Goal: Information Seeking & Learning: Learn about a topic

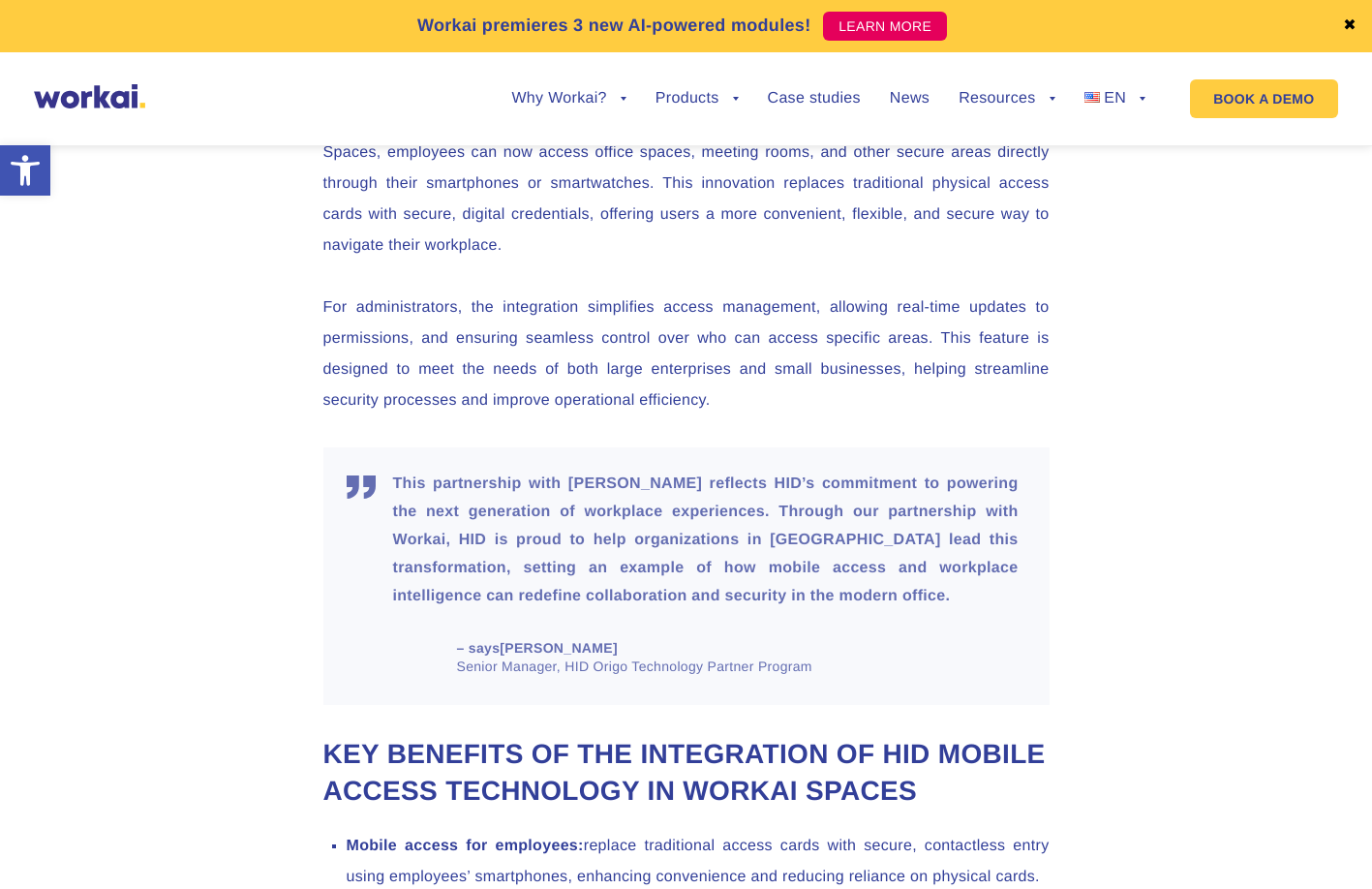
scroll to position [1507, 0]
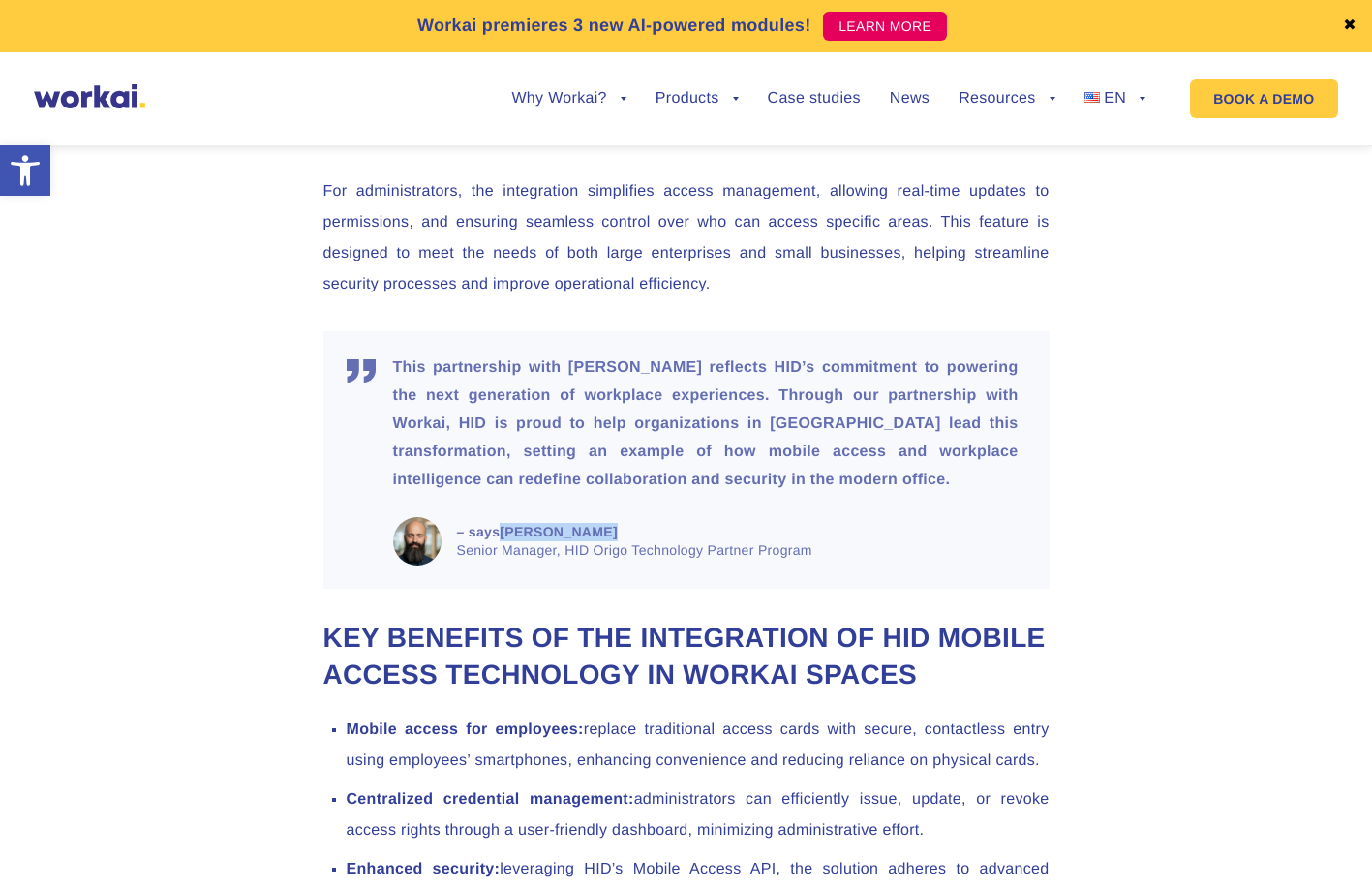
drag, startPoint x: 589, startPoint y: 529, endPoint x: 506, endPoint y: 534, distance: 83.2
click at [506, 534] on span "– says [PERSON_NAME] Senior Manager, HID Origo Technology Partner Program" at bounding box center [736, 541] width 557 height 36
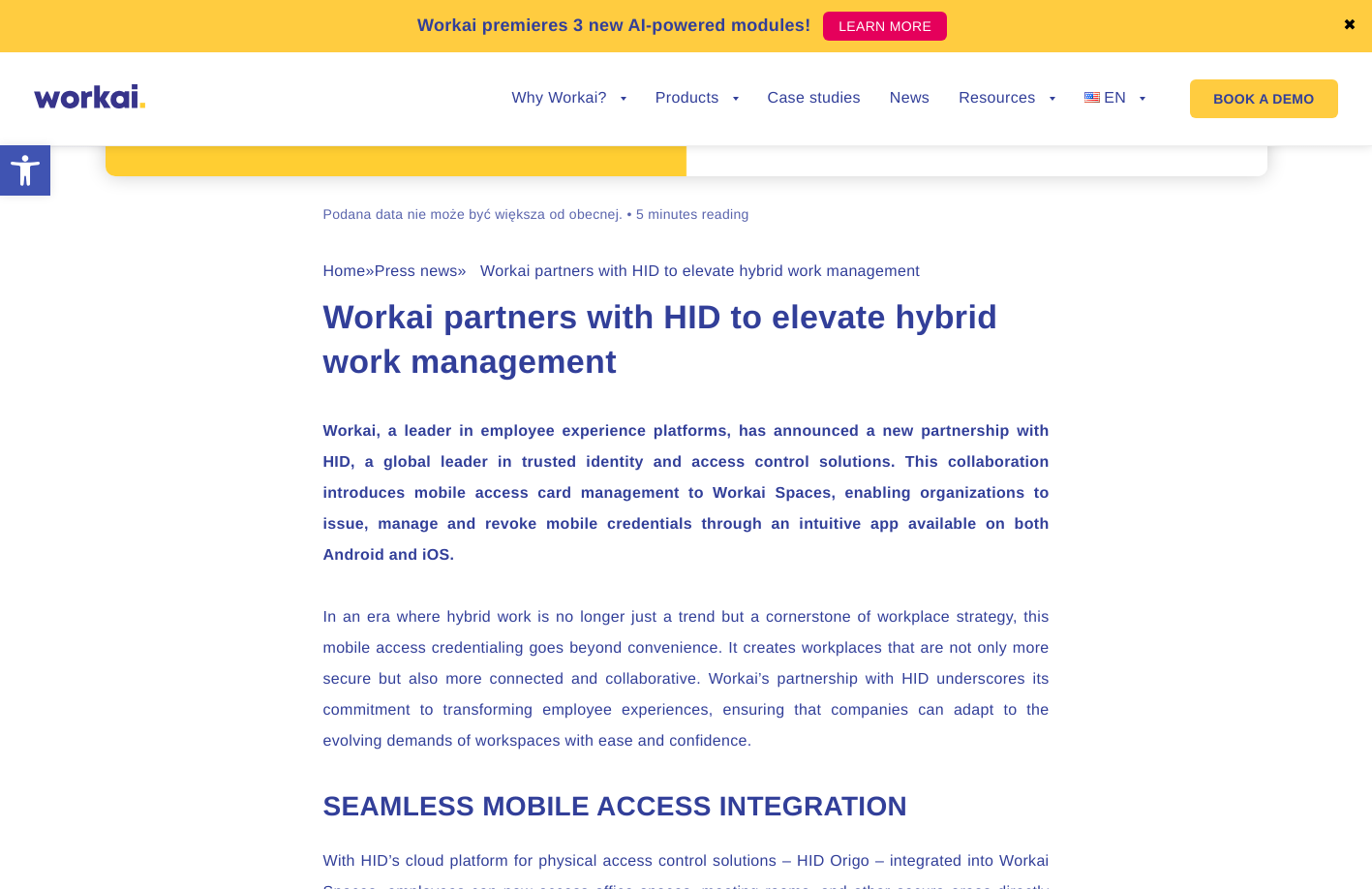
scroll to position [0, 0]
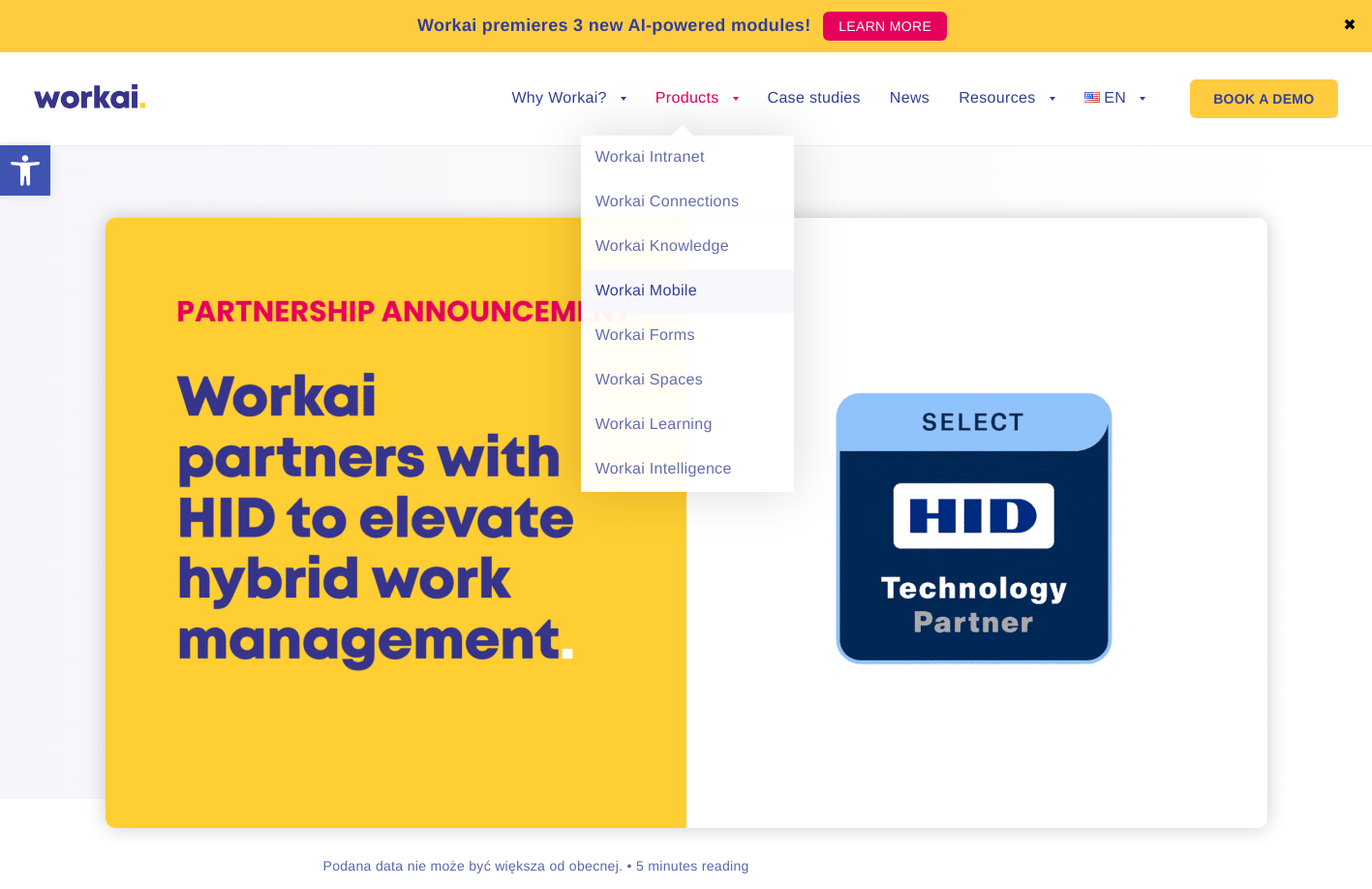
click at [626, 289] on link "Workai Mobile" at bounding box center [687, 290] width 213 height 44
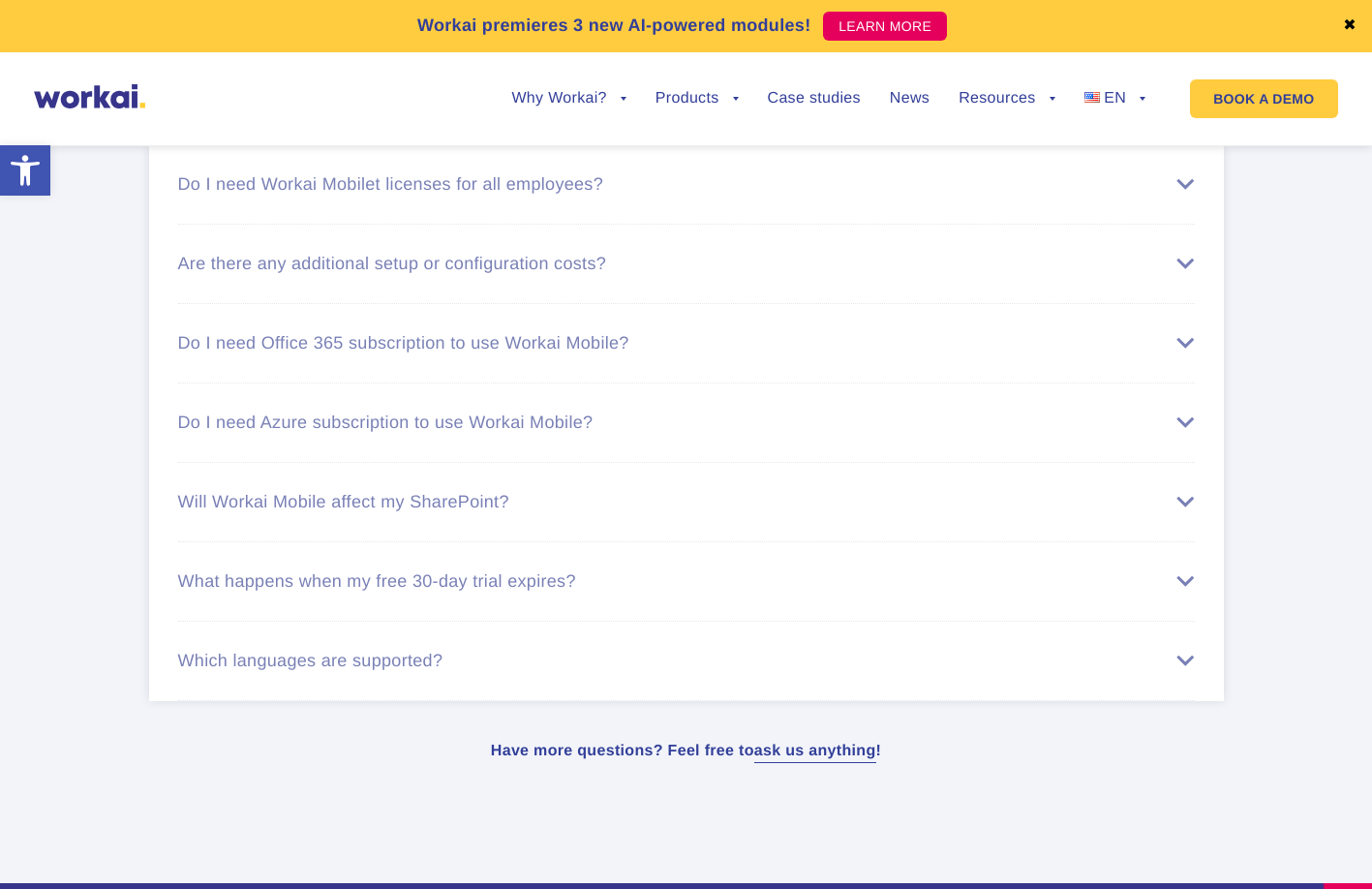
scroll to position [7251, 0]
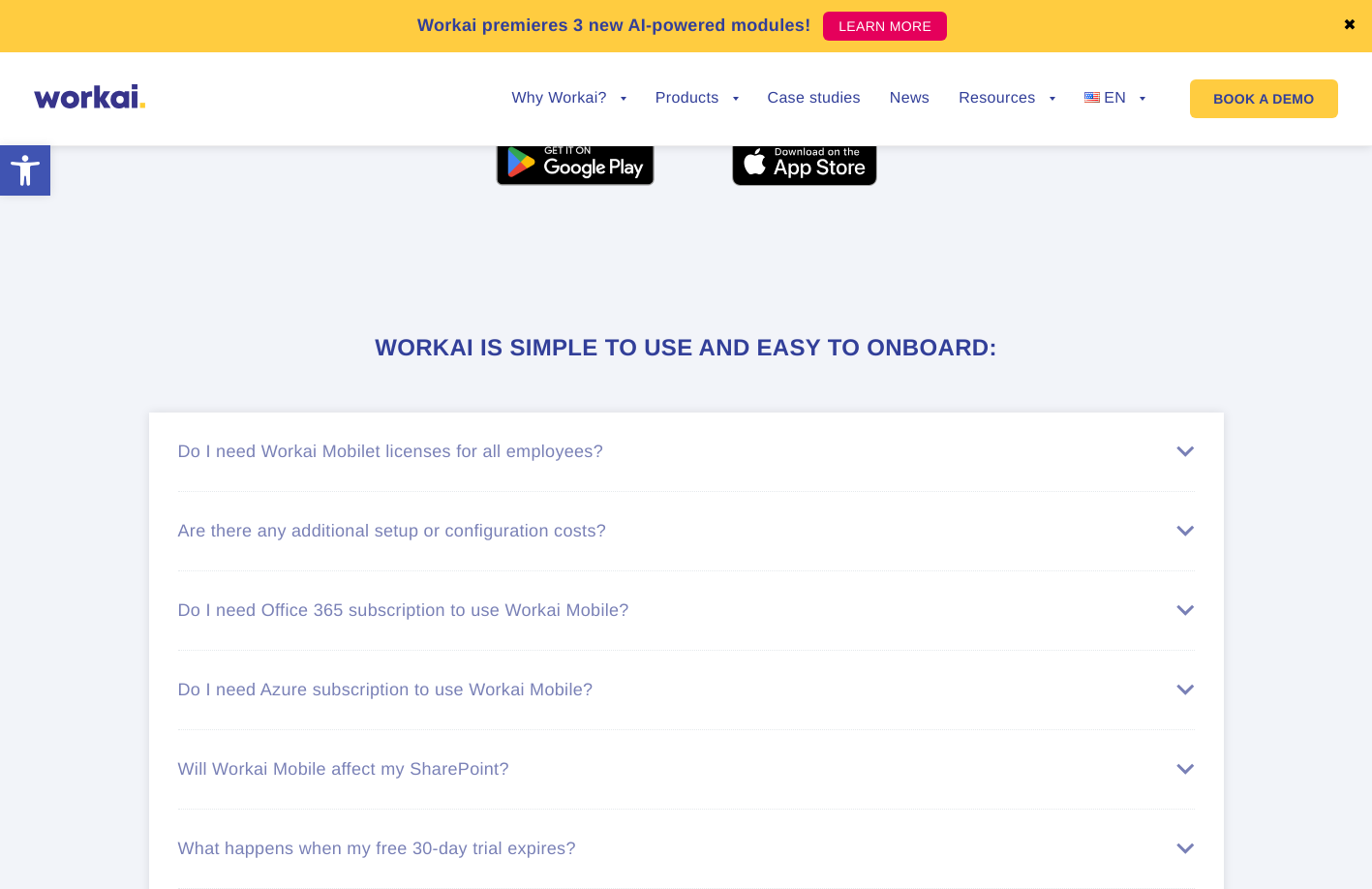
click at [799, 449] on div "Do I need Workai Mobilet licenses for all employees?" at bounding box center [687, 451] width 1017 height 21
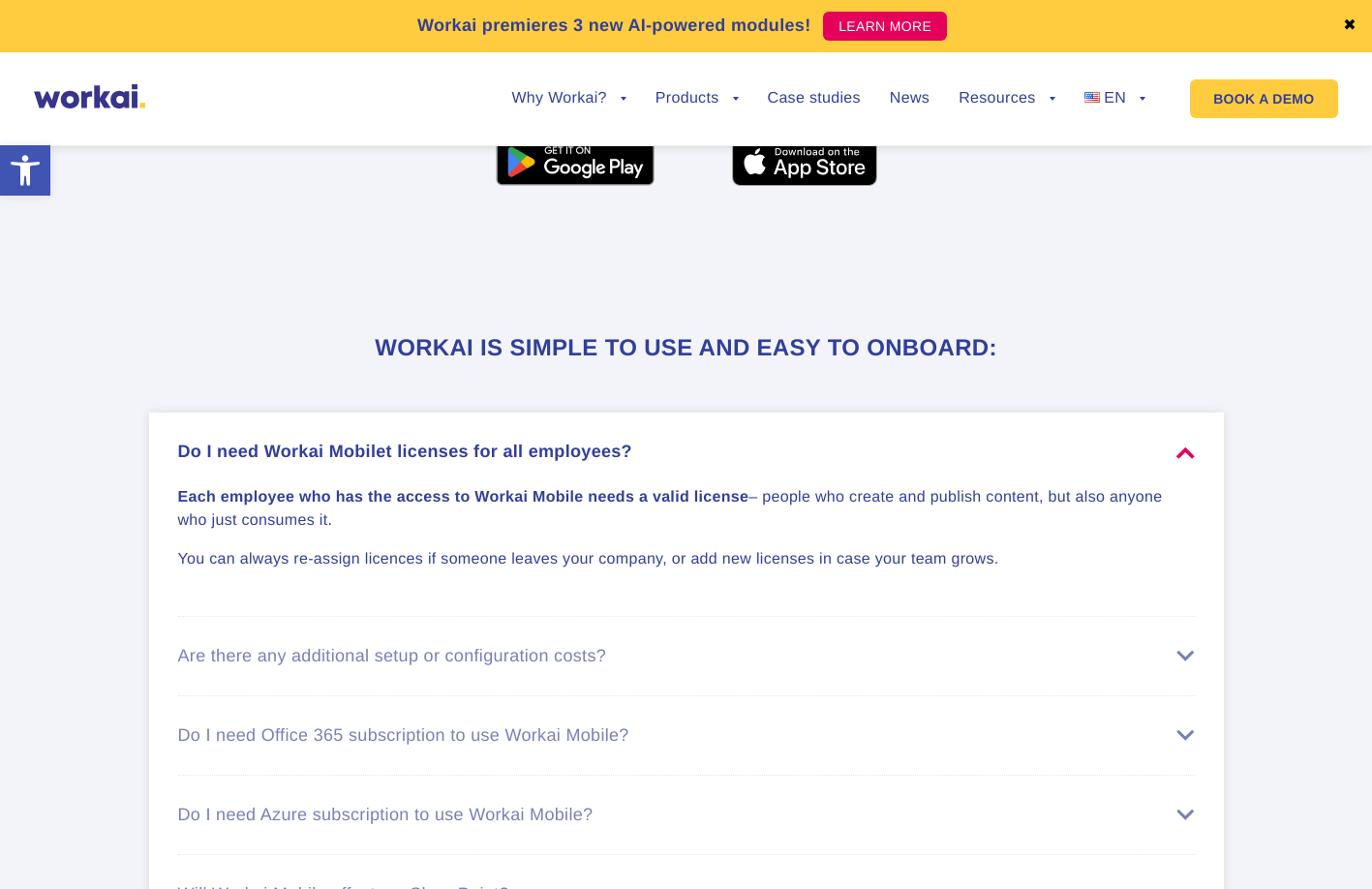
click at [653, 730] on div "Do I need Office 365 subscription to use Workai Mobile?" at bounding box center [687, 735] width 1017 height 21
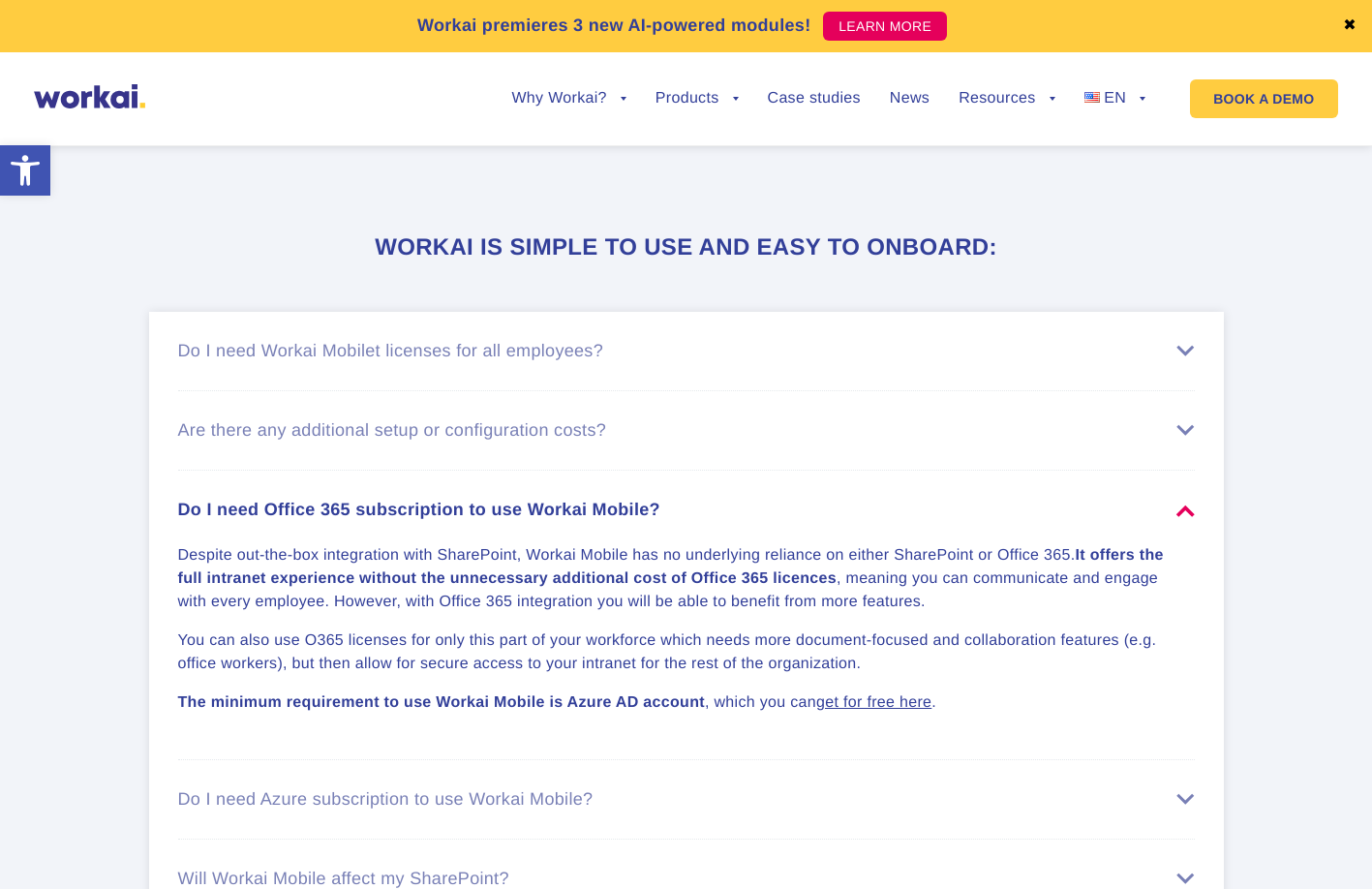
scroll to position [7626, 0]
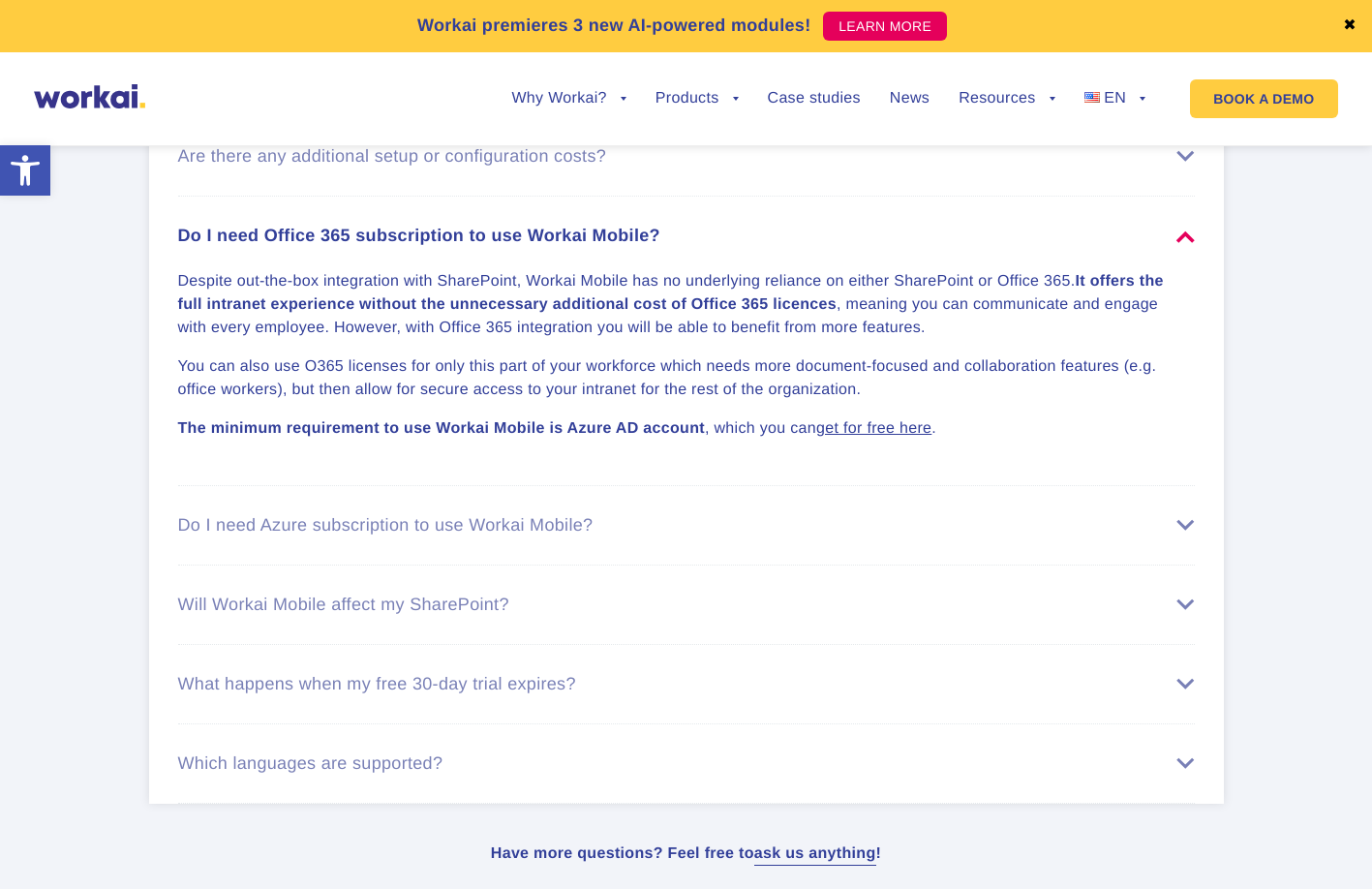
click at [685, 610] on div "Will Workai Mobile affect my SharePoint?" at bounding box center [687, 604] width 1017 height 21
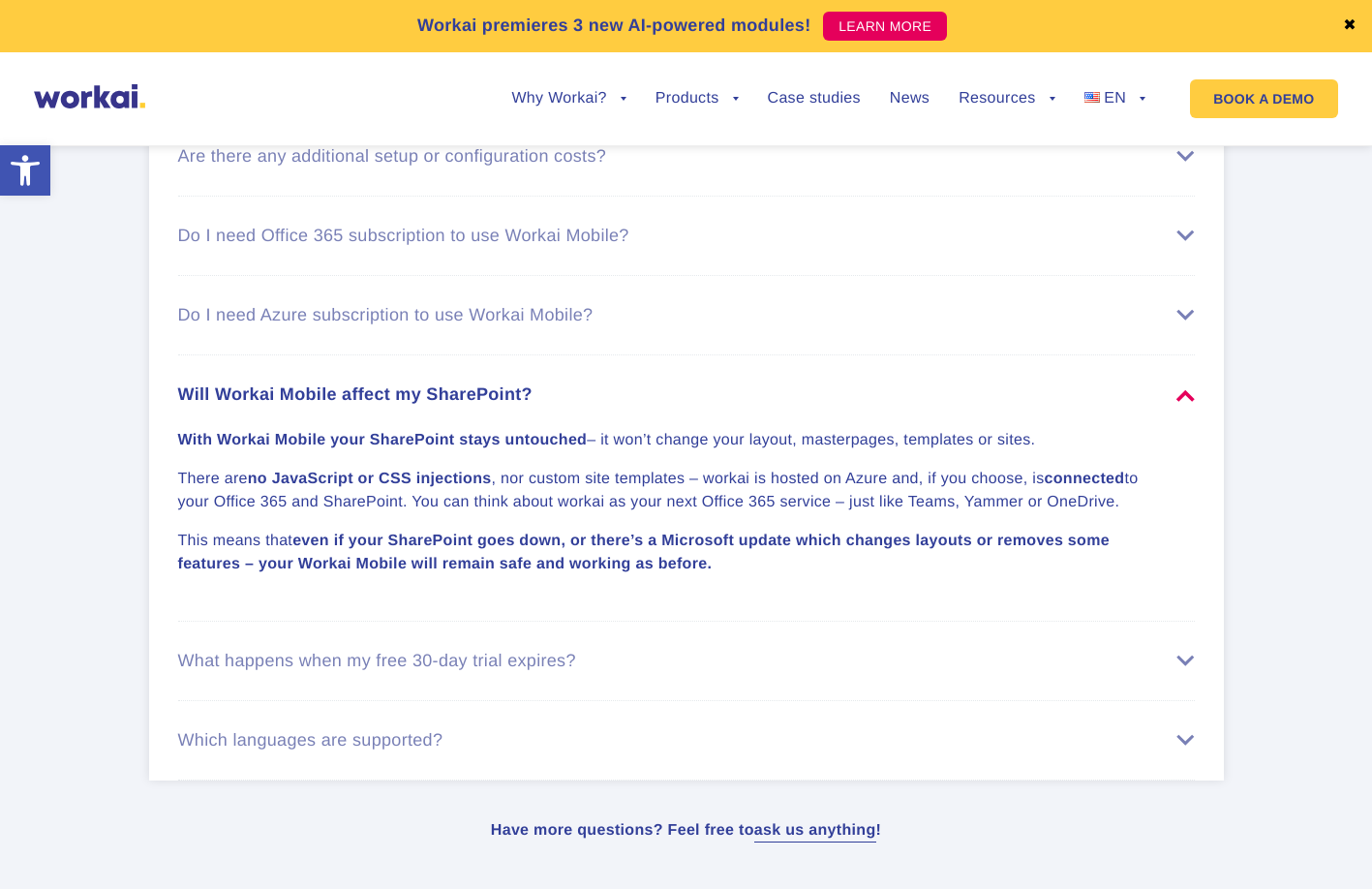
click at [1009, 500] on p "There are no JavaScript or CSS injections , nor custom site templates – workai …" at bounding box center [675, 490] width 993 height 46
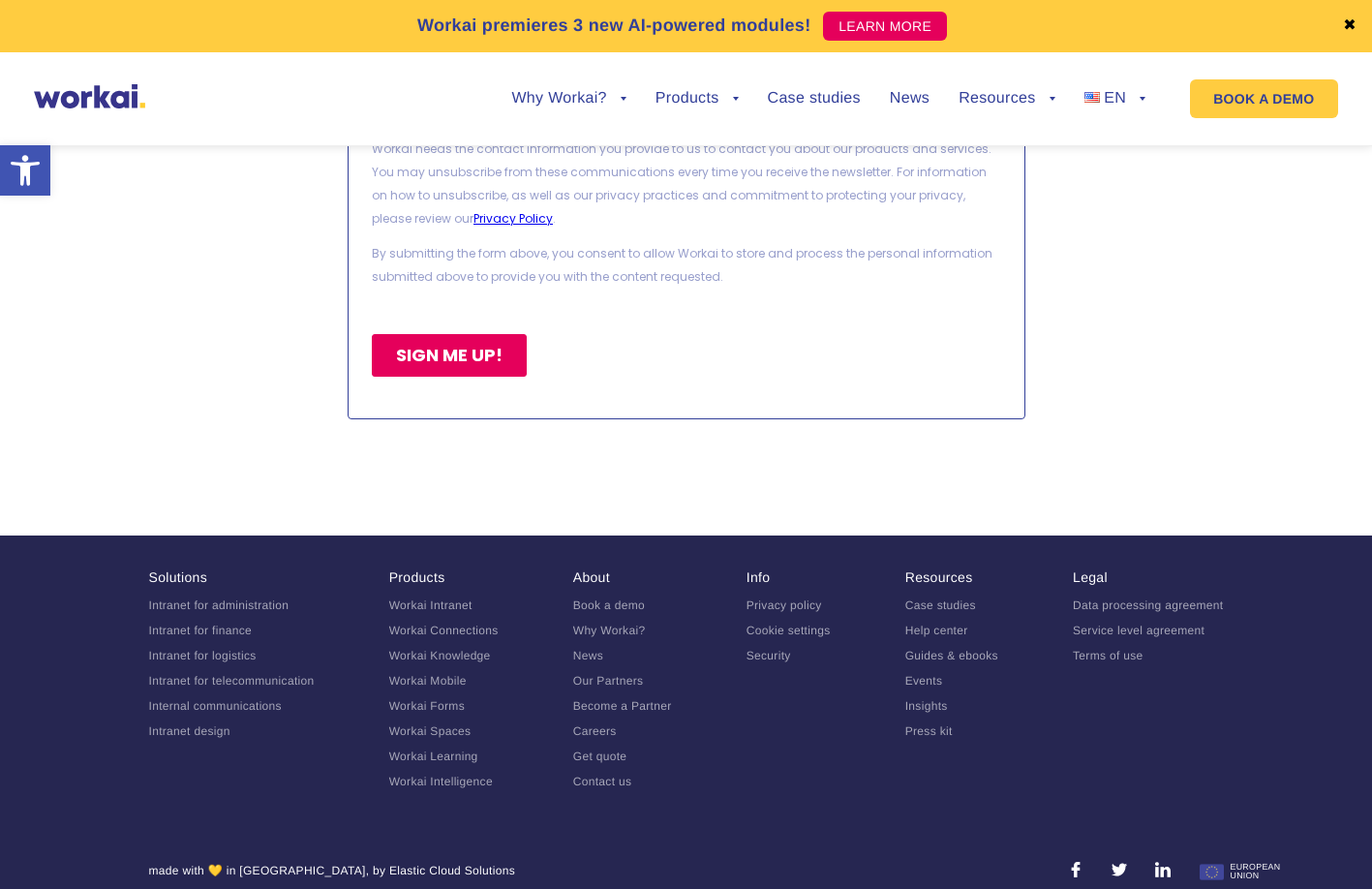
scroll to position [9235, 0]
